Goal: Transaction & Acquisition: Purchase product/service

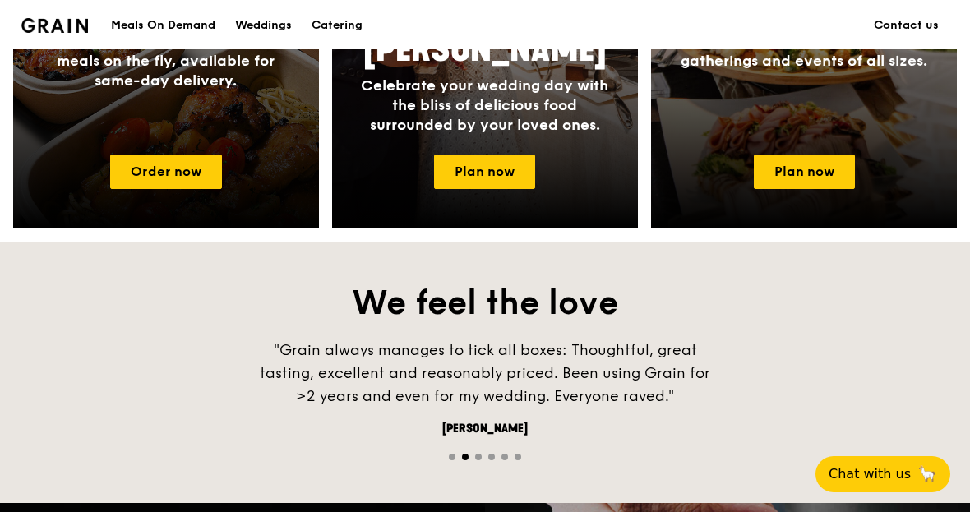
scroll to position [922, 0]
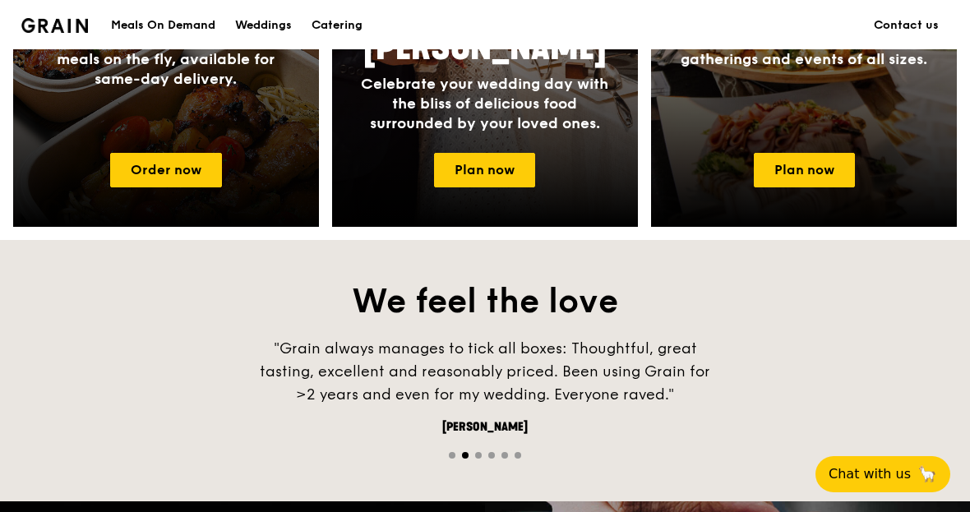
click at [807, 165] on link "Plan now" at bounding box center [804, 170] width 101 height 35
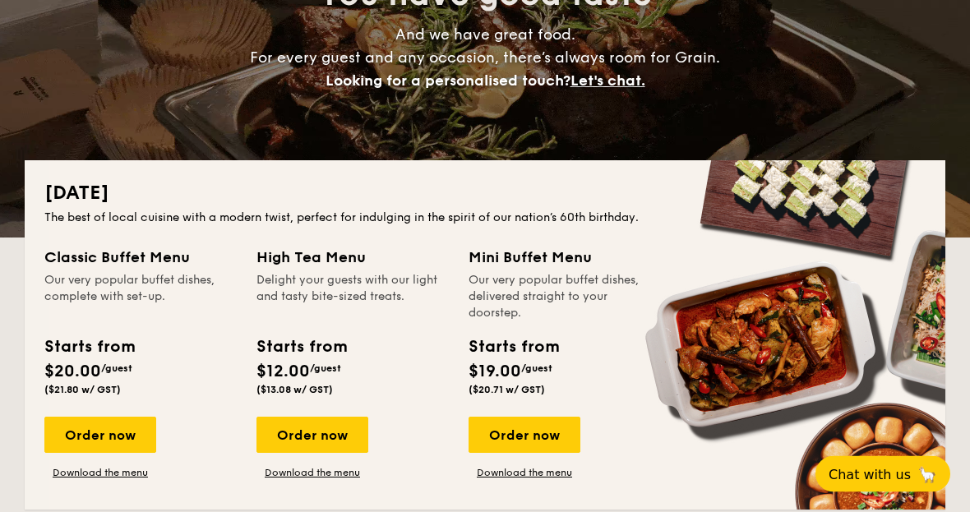
scroll to position [223, 0]
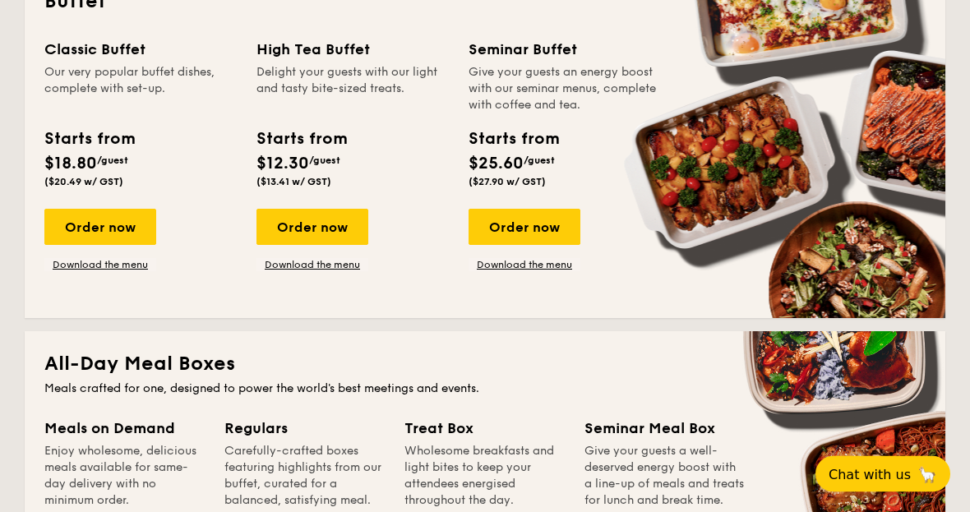
scroll to position [774, 0]
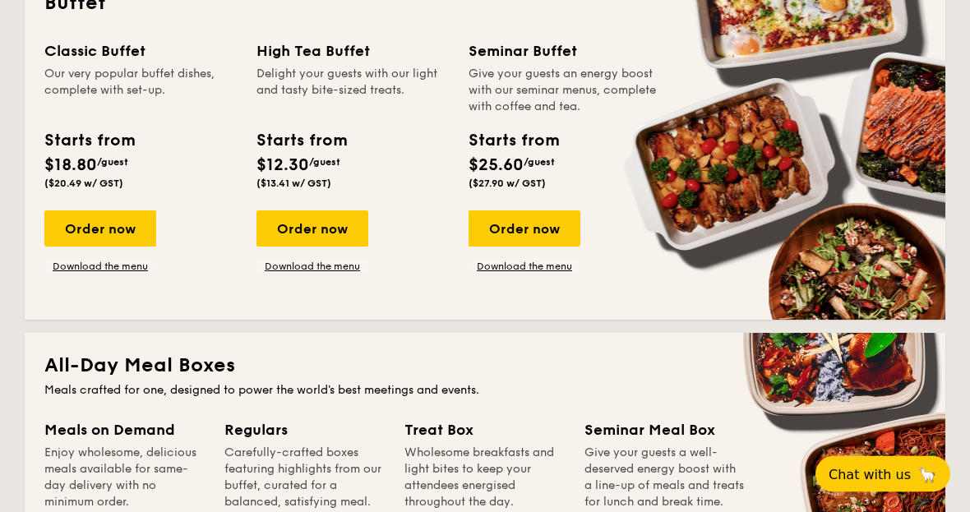
click at [109, 234] on div "Order now" at bounding box center [100, 229] width 112 height 36
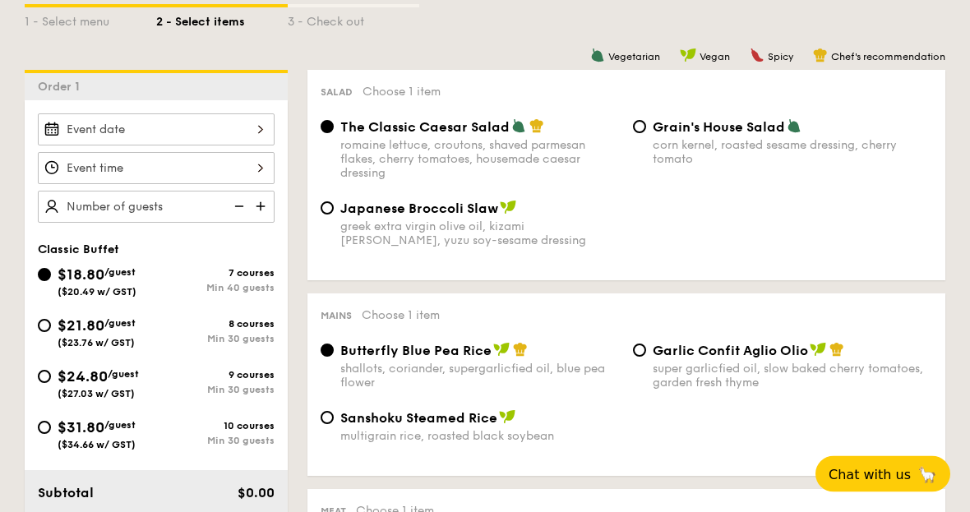
scroll to position [394, 0]
click at [40, 339] on div "$21.80 /guest ($23.76 w/ GST)" at bounding box center [97, 331] width 118 height 35
click at [40, 332] on input "$21.80 /guest ($23.76 w/ GST) 8 courses Min 30 guests" at bounding box center [44, 325] width 13 height 13
radio input "true"
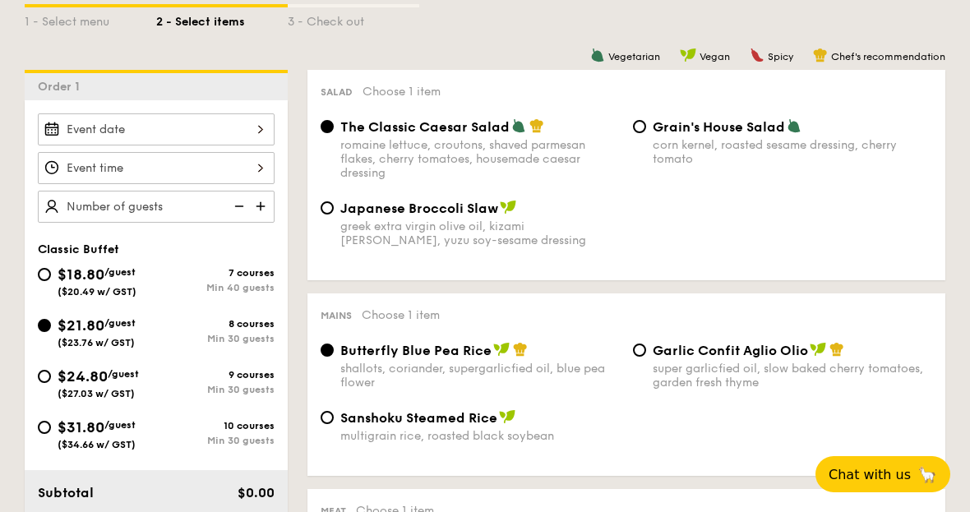
radio input "true"
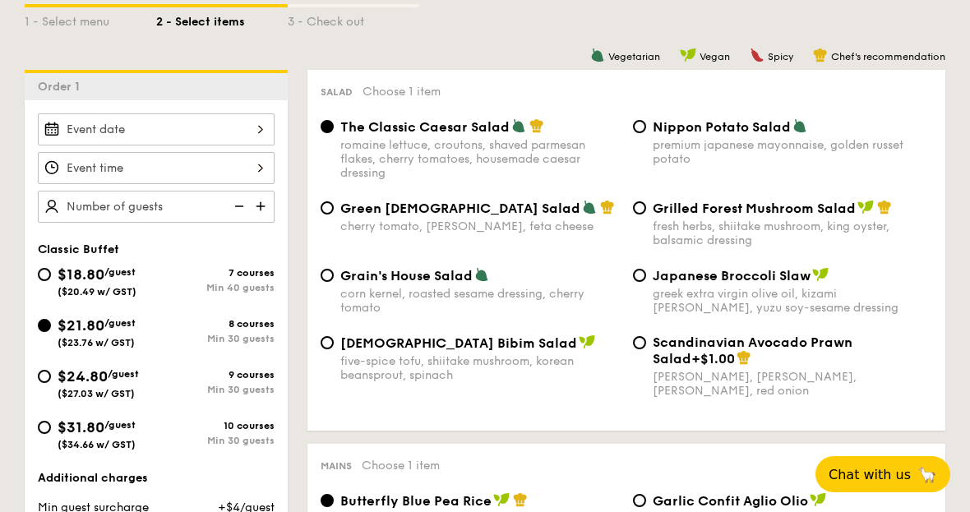
click at [47, 395] on div "$24.80 /guest ($27.03 w/ GST)" at bounding box center [97, 382] width 118 height 35
click at [47, 383] on input "$24.80 /guest ($27.03 w/ GST) 9 courses Min 30 guests" at bounding box center [44, 376] width 13 height 13
radio input "true"
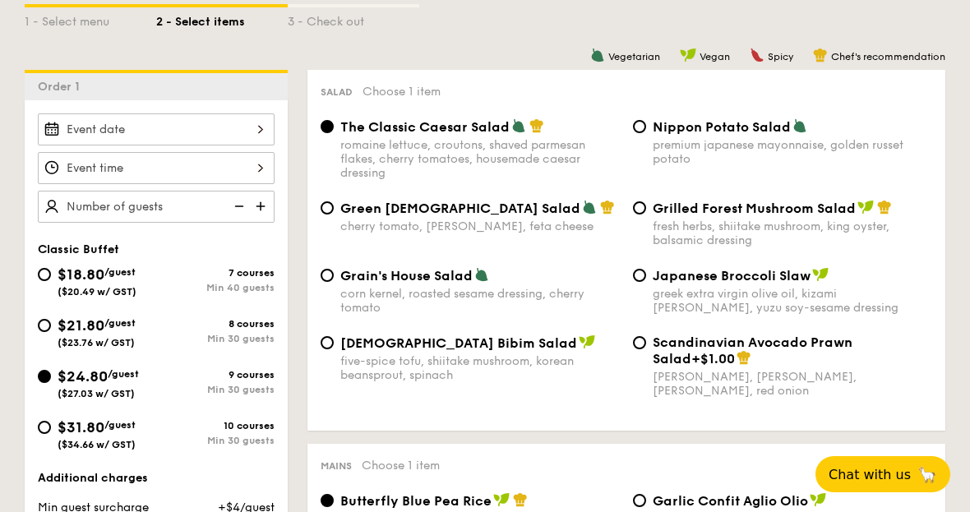
radio input "true"
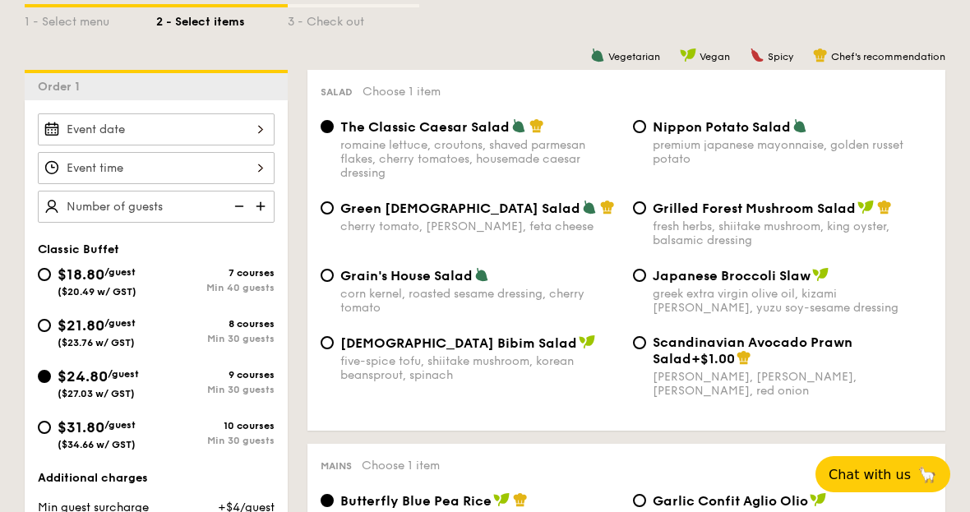
click at [59, 311] on div "$18.80 /guest ($20.49 w/ GST) 7 courses Min 40 guests $21.80 /guest ($23.76 w/ …" at bounding box center [156, 365] width 250 height 204
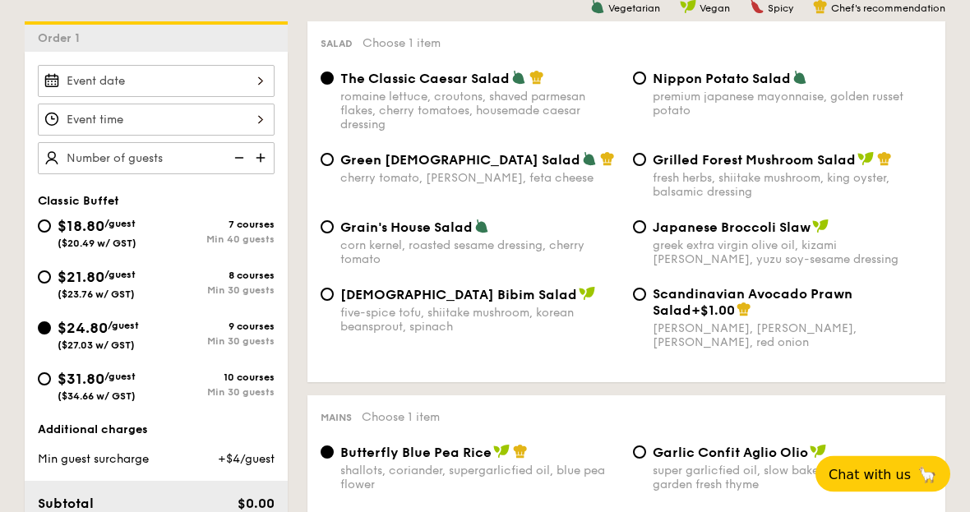
scroll to position [392, 0]
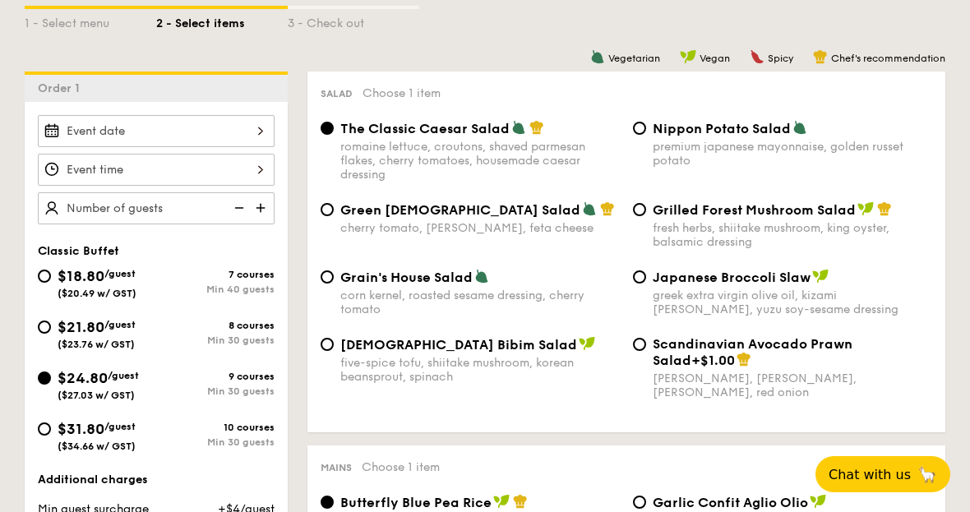
click at [30, 337] on div "Classic Buffet $18.80 /guest ($20.49 w/ GST) 7 courses Min 40 guests $21.80 /gu…" at bounding box center [156, 356] width 263 height 224
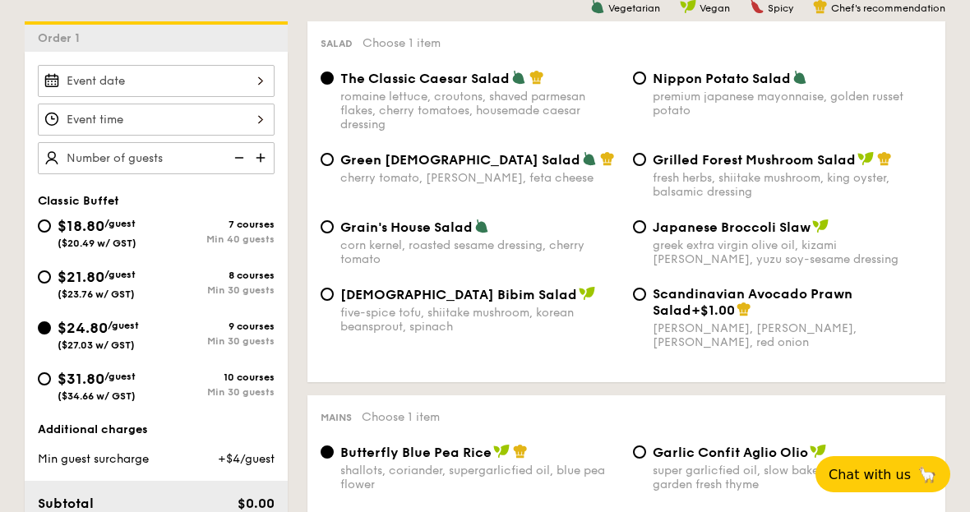
scroll to position [503, 0]
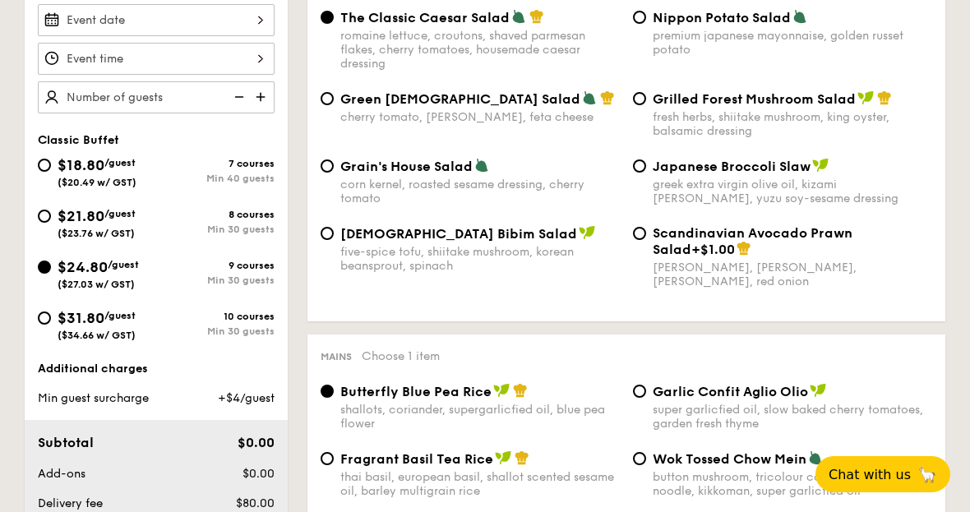
click at [87, 218] on span "$21.80" at bounding box center [81, 216] width 47 height 18
click at [51, 218] on input "$21.80 /guest ($23.76 w/ GST) 8 courses Min 30 guests" at bounding box center [44, 216] width 13 height 13
radio input "true"
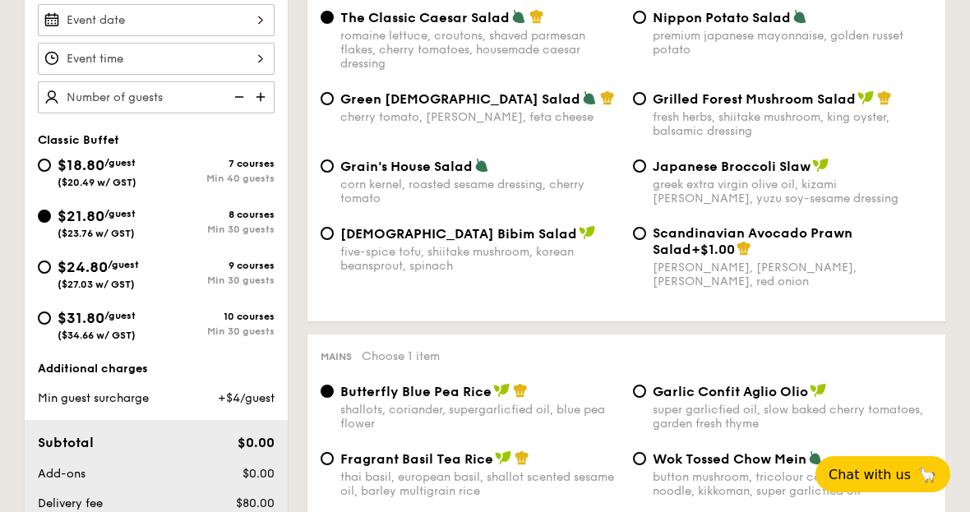
radio input "true"
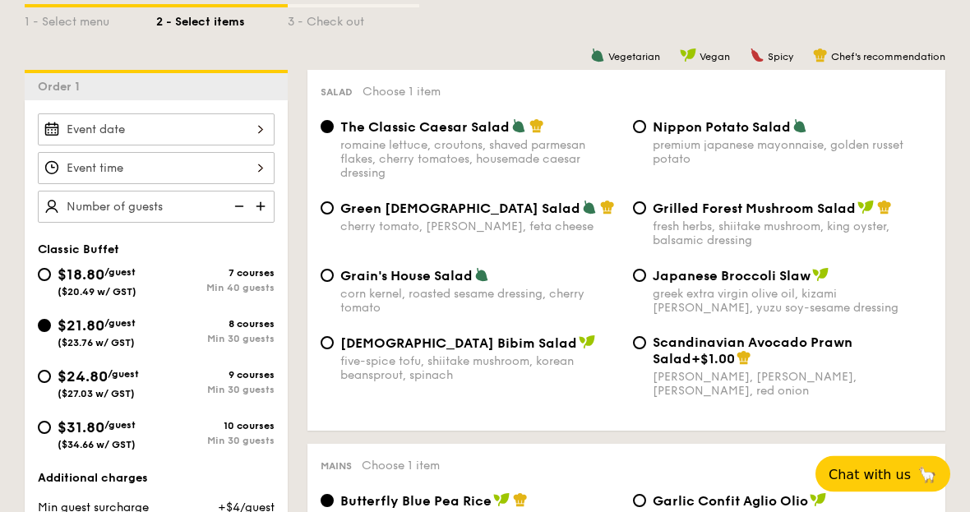
scroll to position [392, 0]
click at [641, 210] on input "Grilled Forest Mushroom Salad fresh herbs, shiitake mushroom, king oyster, bals…" at bounding box center [639, 209] width 13 height 13
radio input "true"
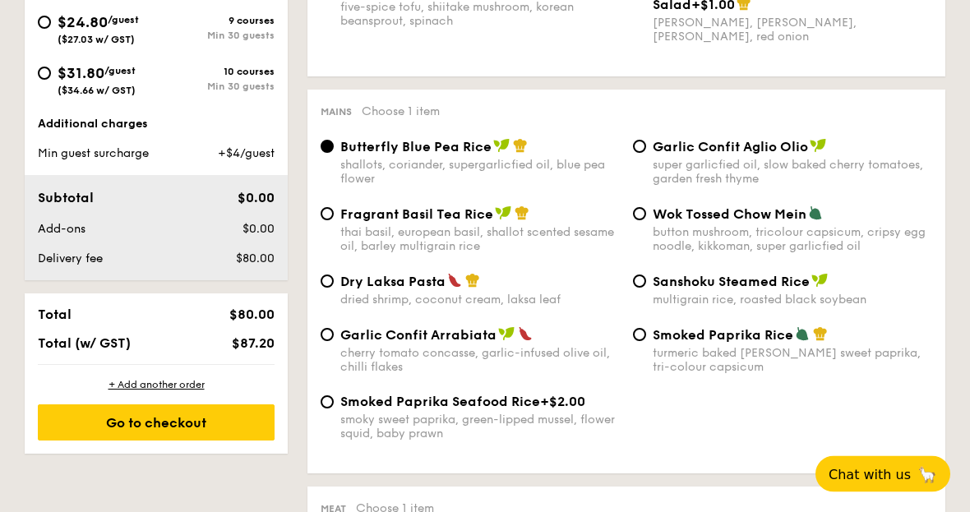
scroll to position [755, 0]
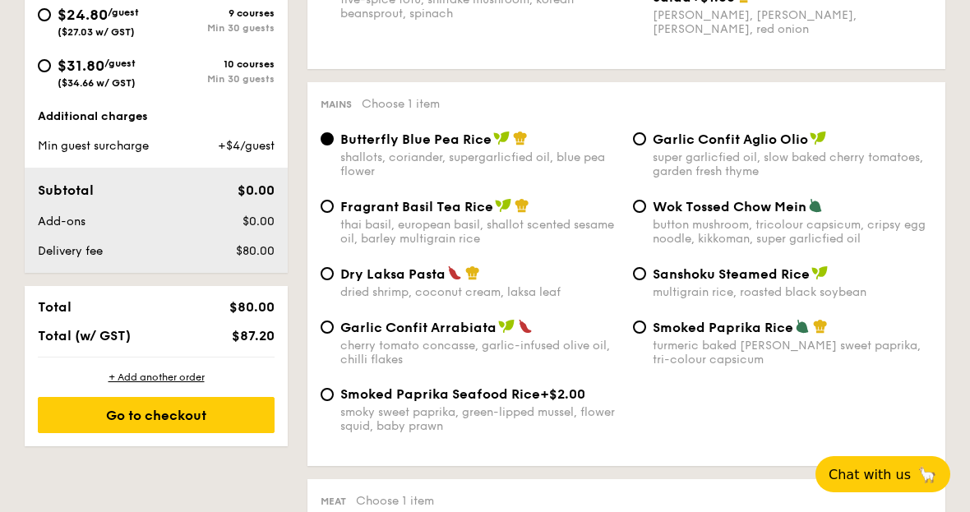
click at [326, 213] on input "Fragrant Basil Tea Rice thai basil, european basil, shallot scented sesame oil,…" at bounding box center [327, 206] width 13 height 13
radio input "true"
click at [748, 147] on span "Garlic Confit Aglio Olio" at bounding box center [730, 140] width 155 height 16
click at [646, 146] on input "Garlic Confit Aglio Olio super garlicfied oil, slow baked cherry tomatoes, gard…" at bounding box center [639, 138] width 13 height 13
radio input "true"
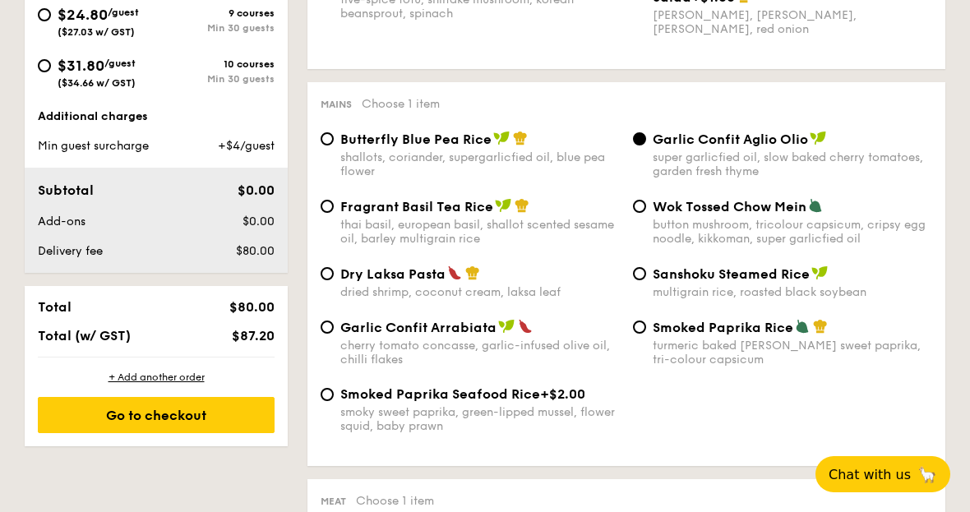
click at [332, 213] on input "Fragrant Basil Tea Rice thai basil, european basil, shallot scented sesame oil,…" at bounding box center [327, 206] width 13 height 13
radio input "true"
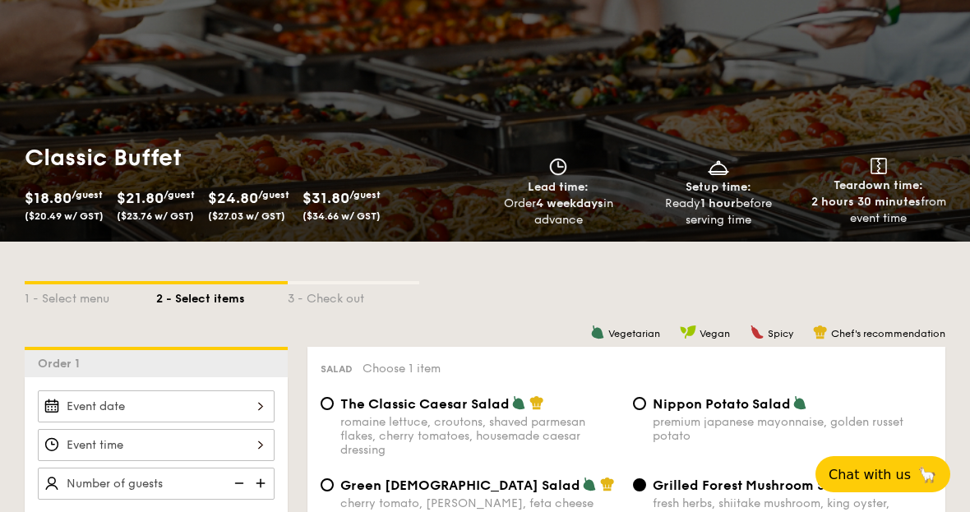
scroll to position [0, 0]
